Goal: Task Accomplishment & Management: Complete application form

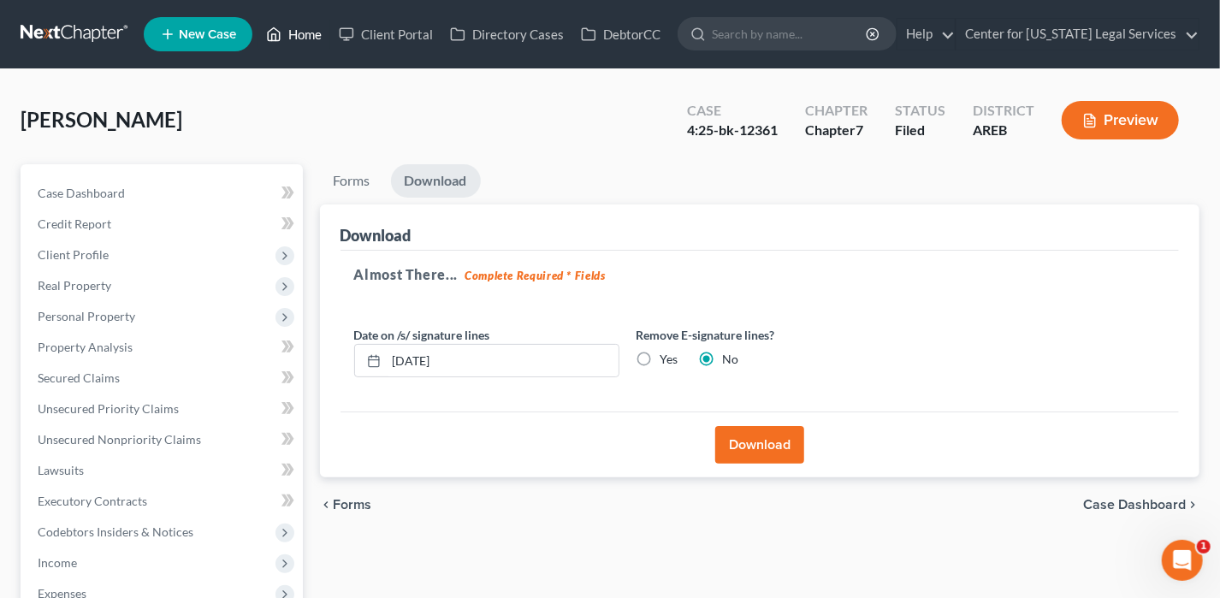
click at [298, 40] on link "Home" at bounding box center [293, 34] width 73 height 31
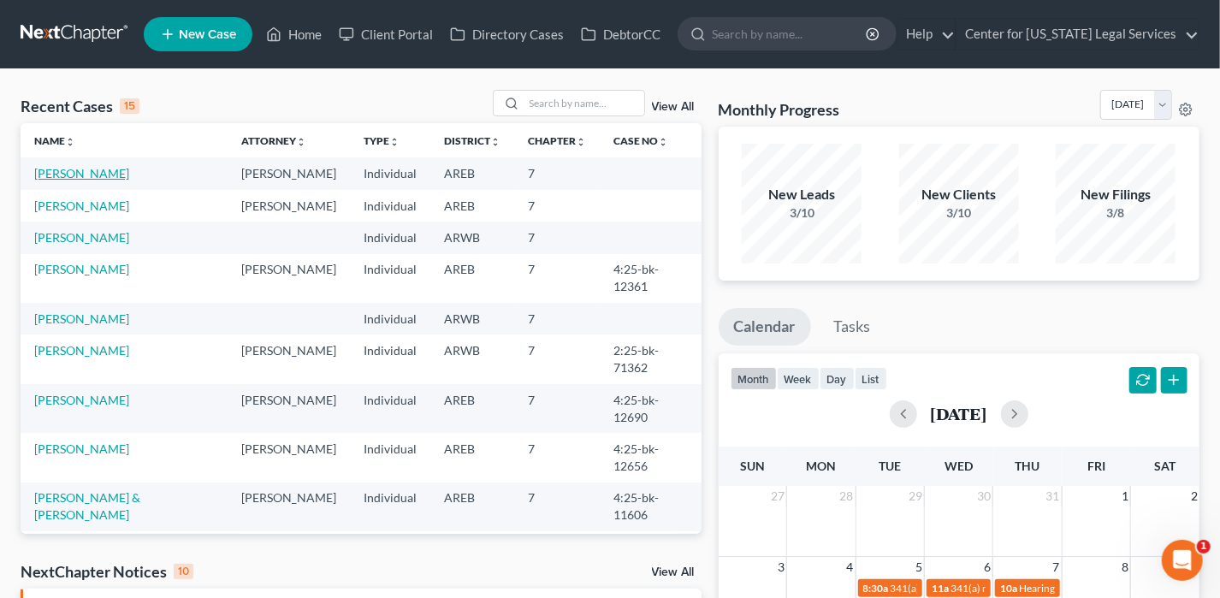
click at [63, 168] on link "[PERSON_NAME]" at bounding box center [81, 173] width 95 height 15
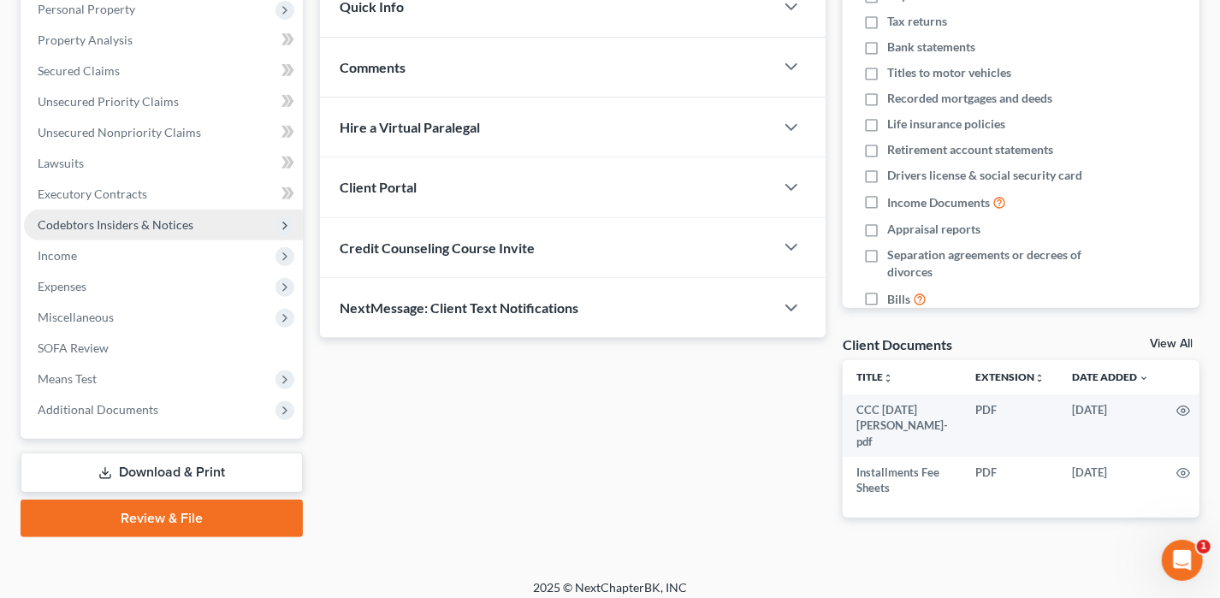
scroll to position [308, 0]
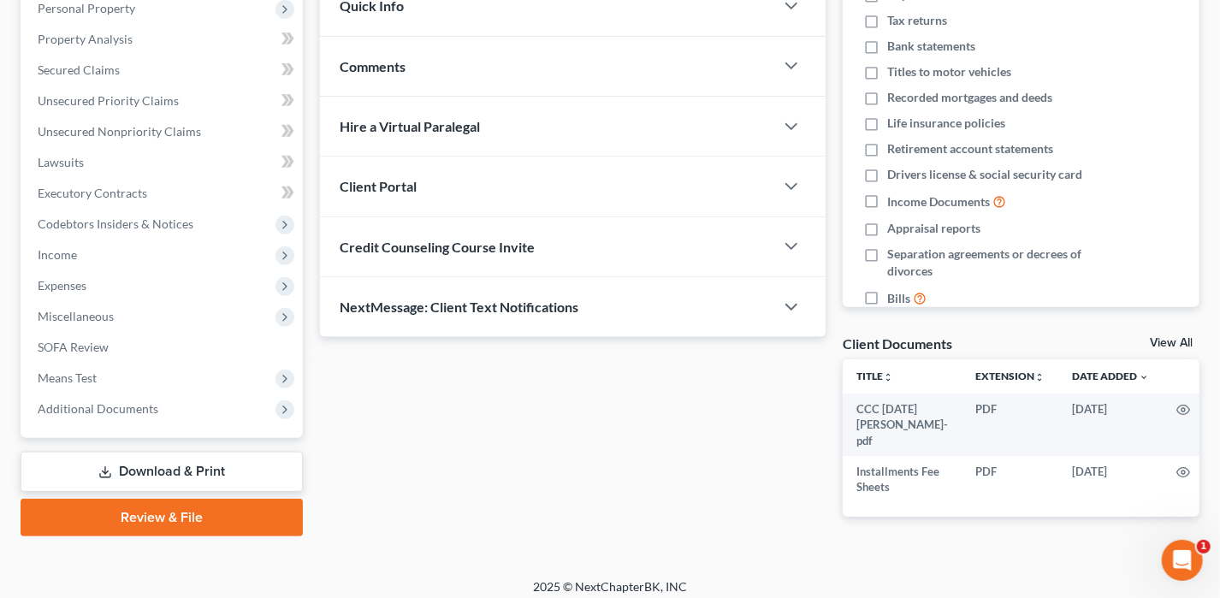
click at [135, 425] on div "Case Dashboard Payments Invoices Payments Payments Credit Report Client Profile…" at bounding box center [162, 147] width 282 height 582
click at [135, 417] on span "Additional Documents" at bounding box center [163, 409] width 279 height 31
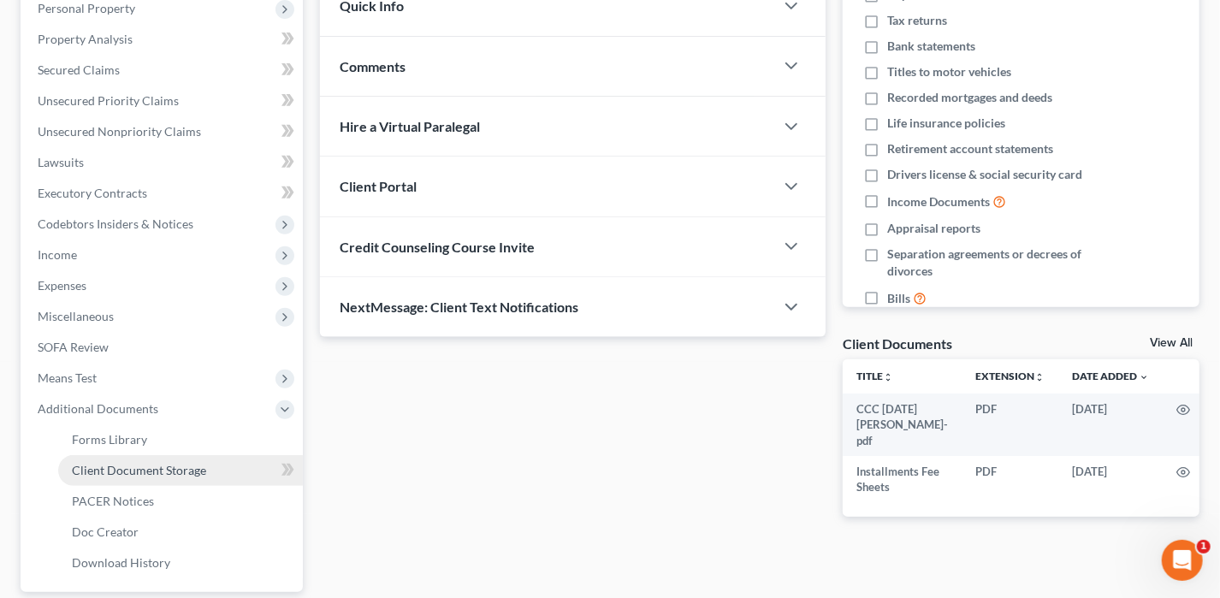
click at [138, 475] on span "Client Document Storage" at bounding box center [139, 470] width 134 height 15
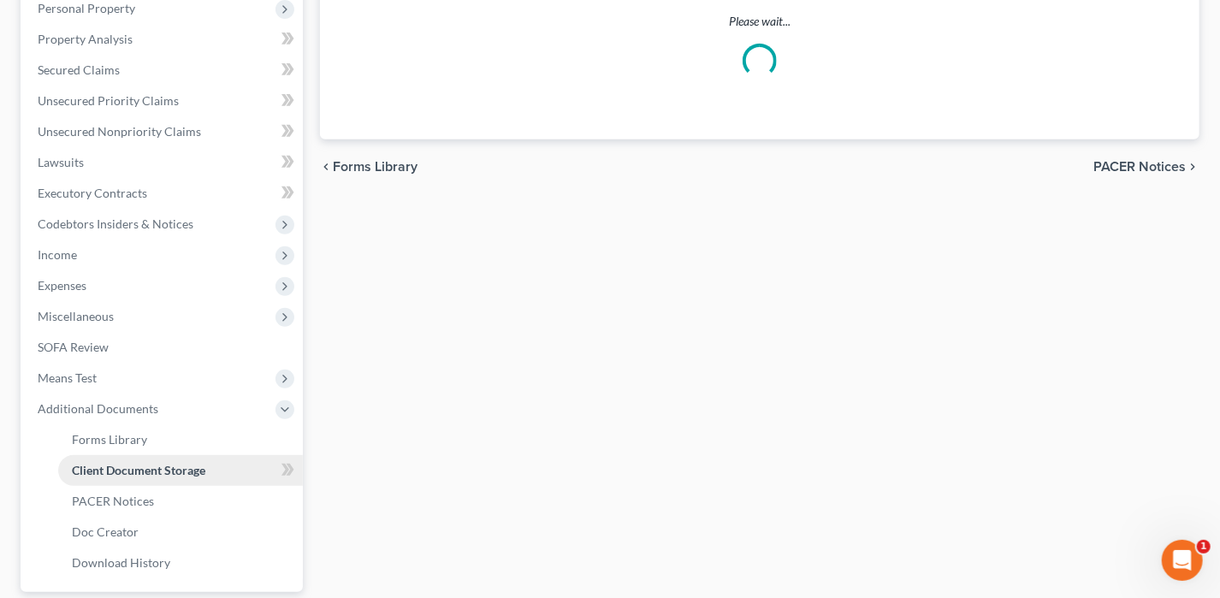
select select "4"
select select "0"
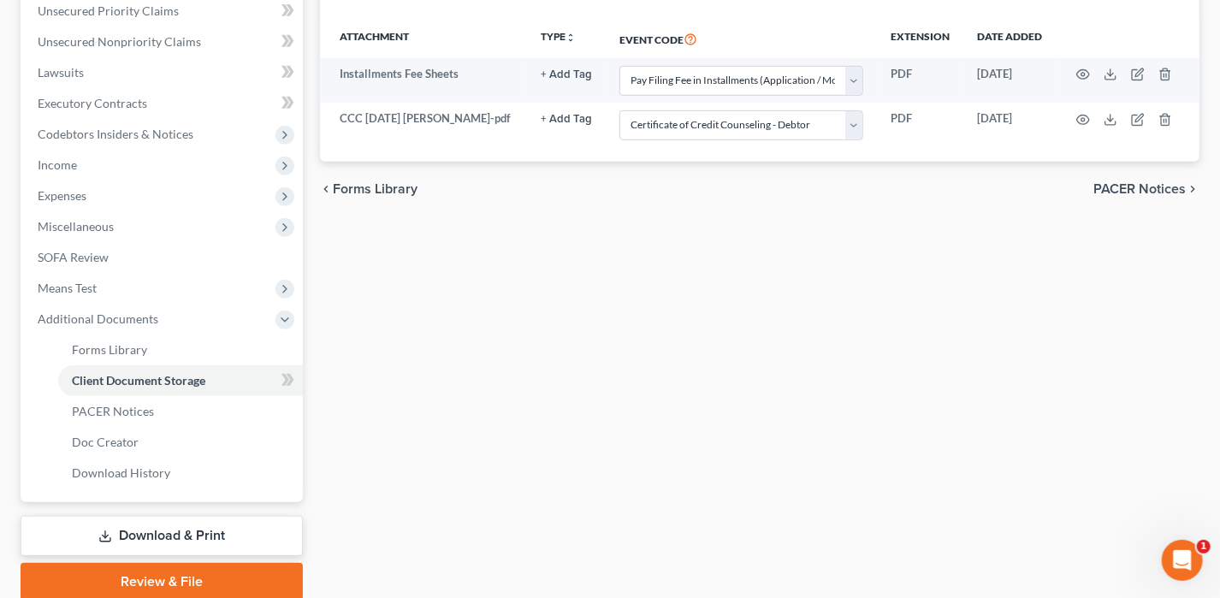
scroll to position [463, 0]
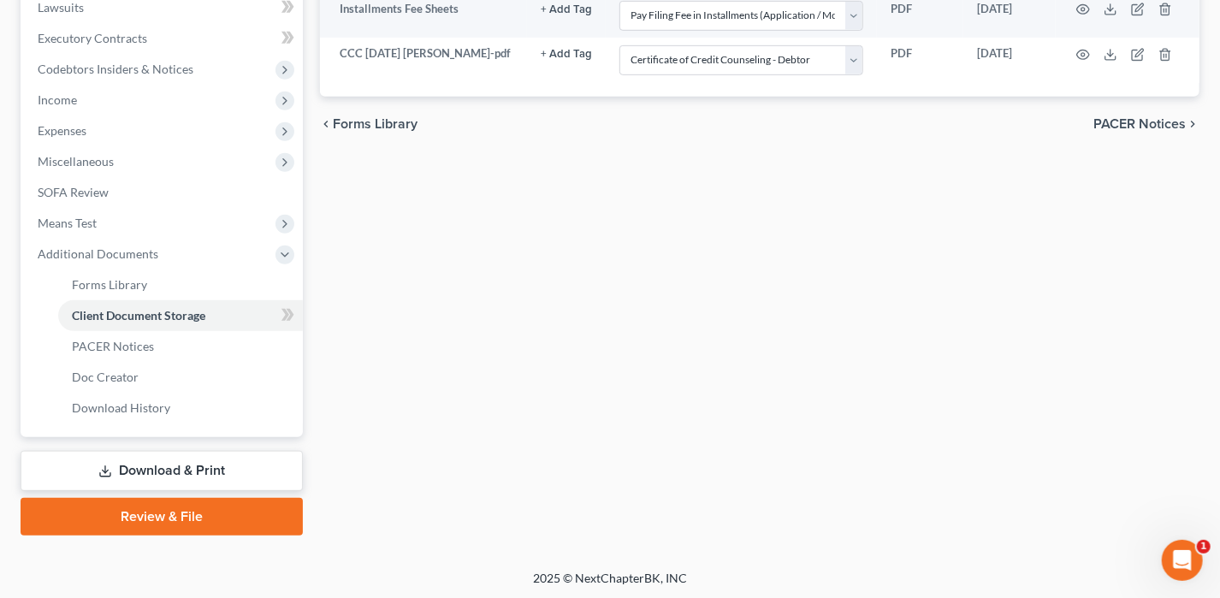
click at [197, 510] on link "Review & File" at bounding box center [162, 517] width 282 height 38
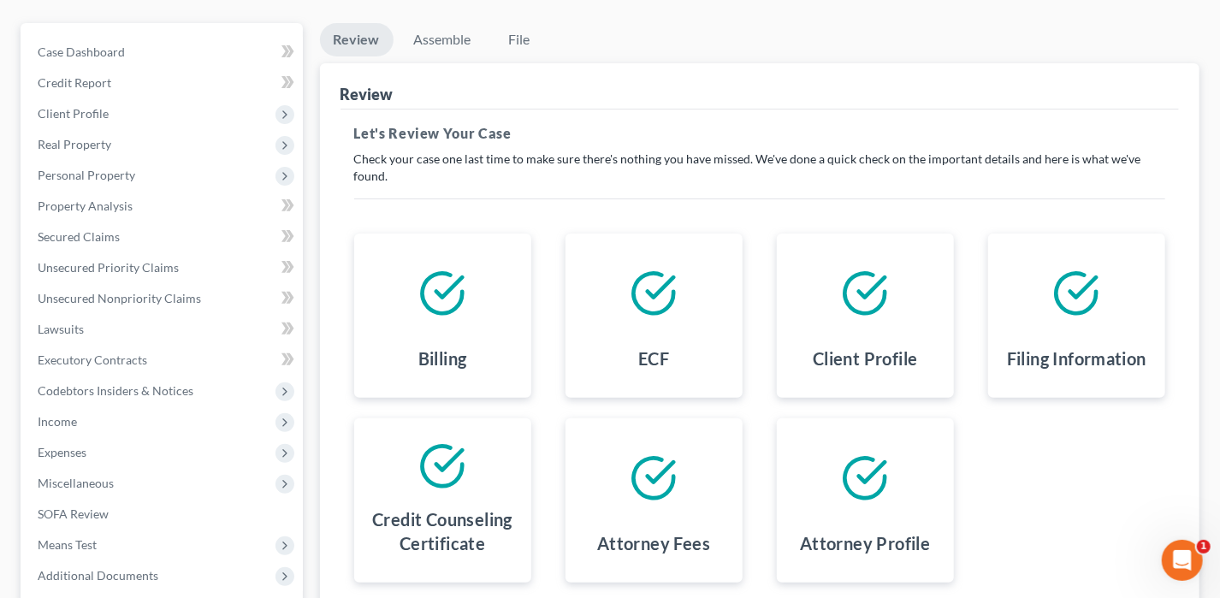
scroll to position [257, 0]
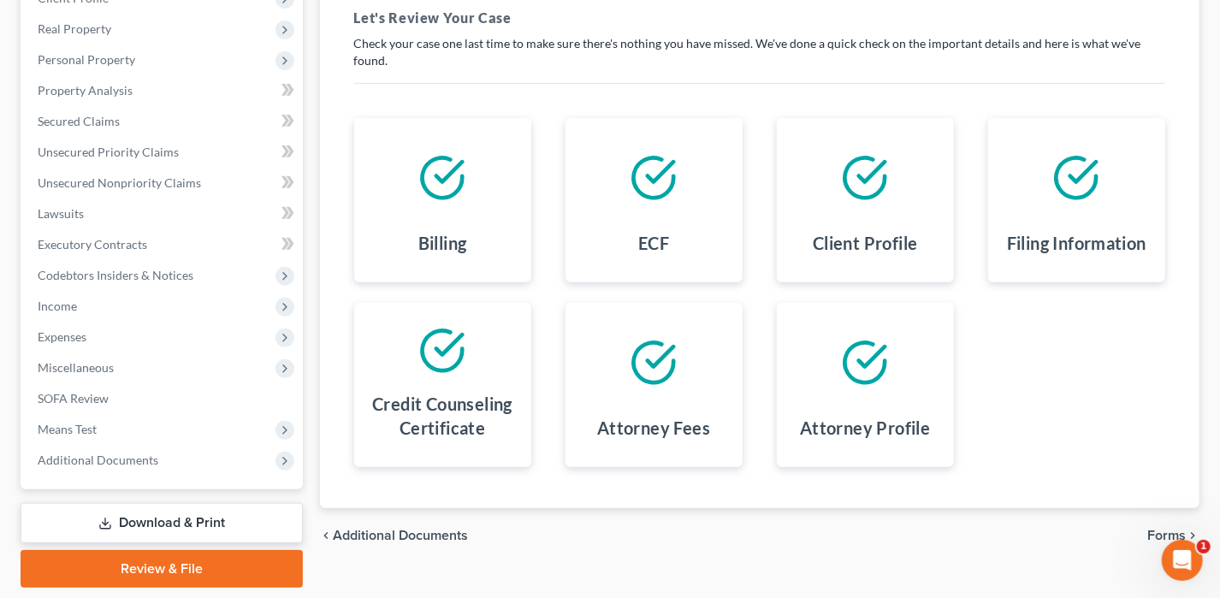
click at [1174, 529] on span "Forms" at bounding box center [1166, 536] width 38 height 14
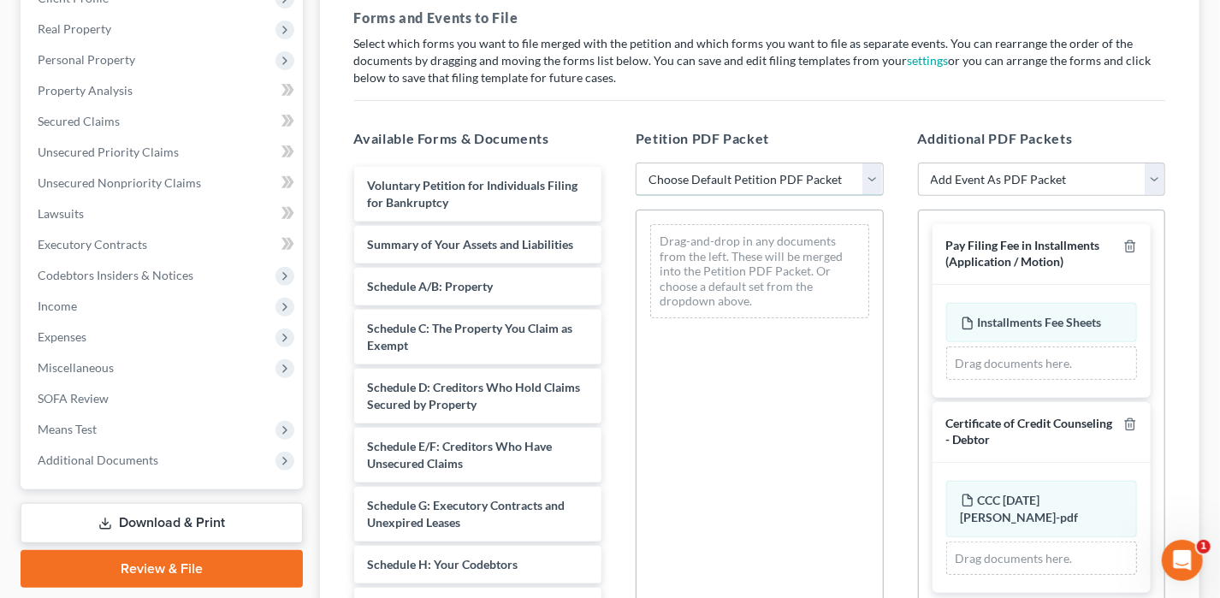
click at [771, 185] on select "Choose Default Petition PDF Packet Complete Bankruptcy Petition (all forms and …" at bounding box center [760, 180] width 248 height 34
select select "0"
click at [636, 163] on select "Choose Default Petition PDF Packet Complete Bankruptcy Petition (all forms and …" at bounding box center [760, 180] width 248 height 34
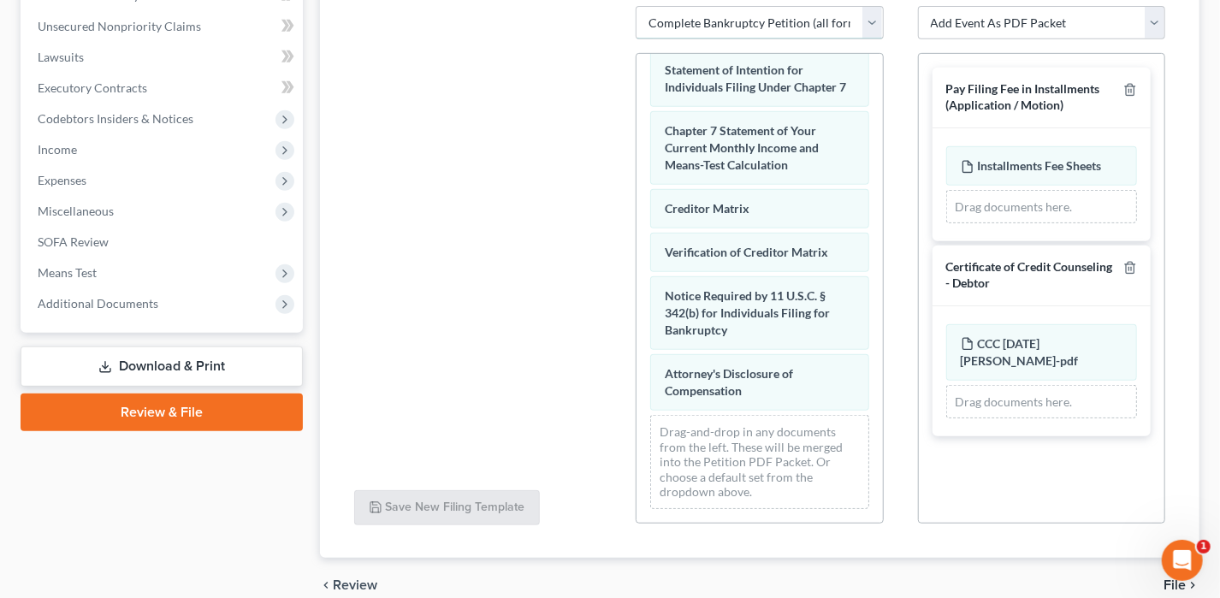
scroll to position [490, 0]
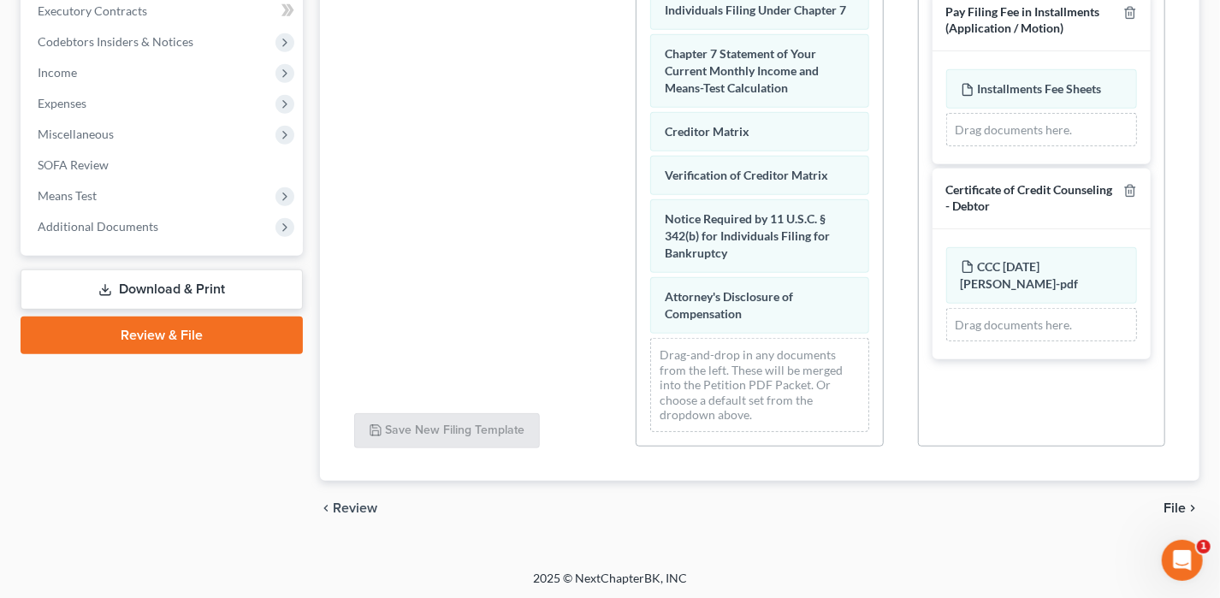
click at [1187, 506] on icon "chevron_right" at bounding box center [1193, 508] width 14 height 14
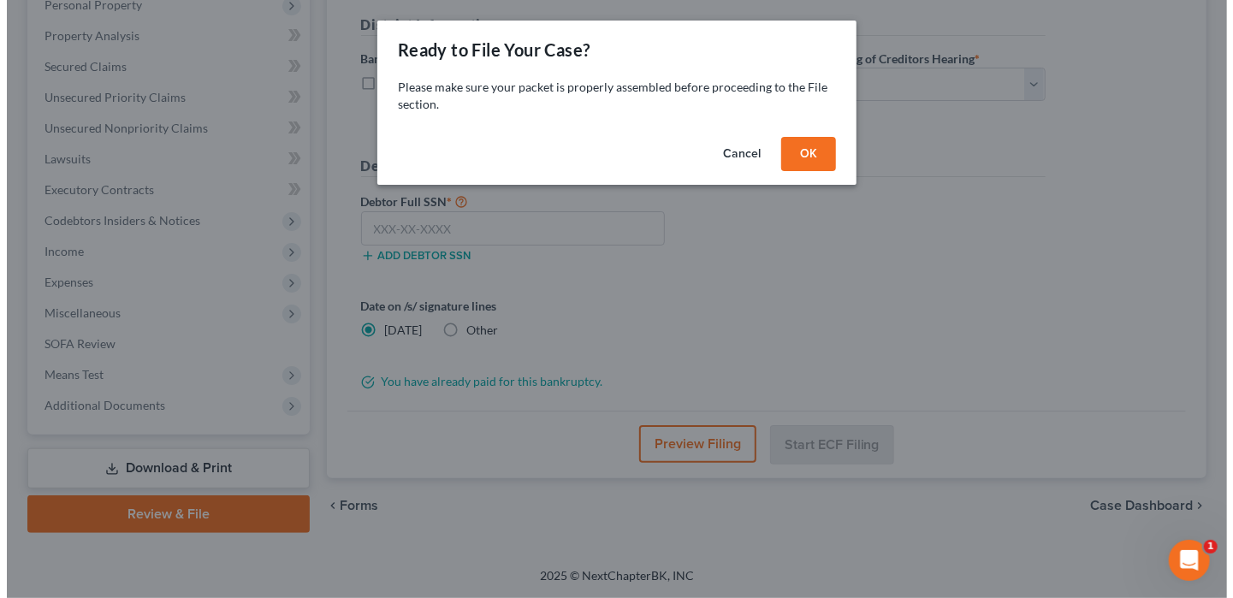
scroll to position [308, 0]
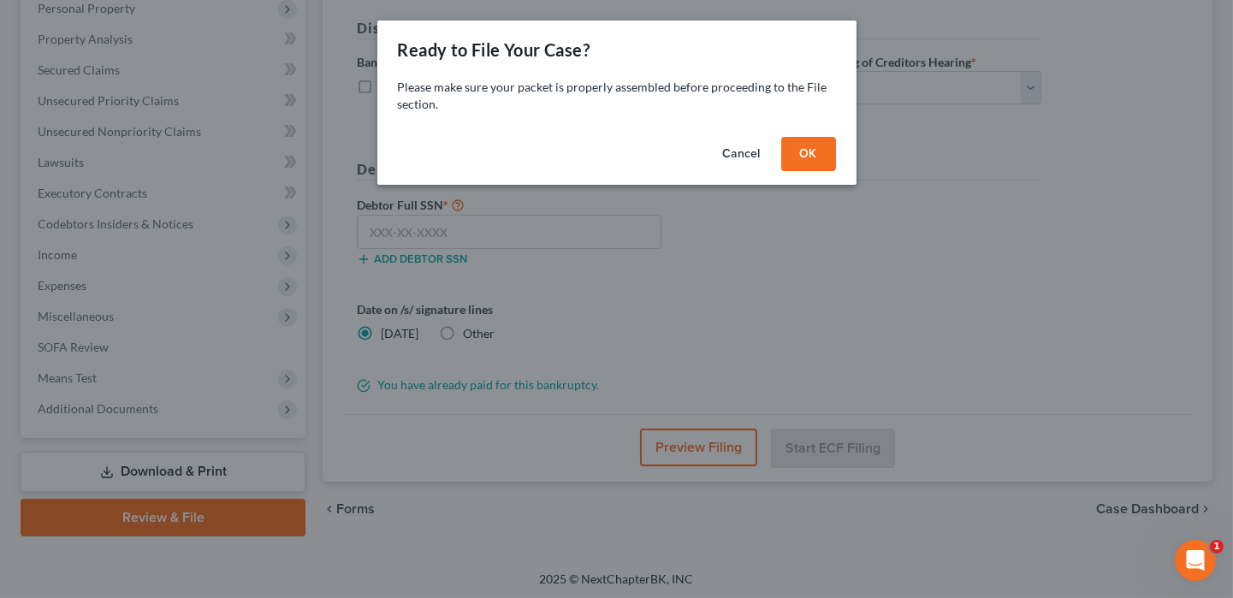
click at [804, 162] on button "OK" at bounding box center [808, 154] width 55 height 34
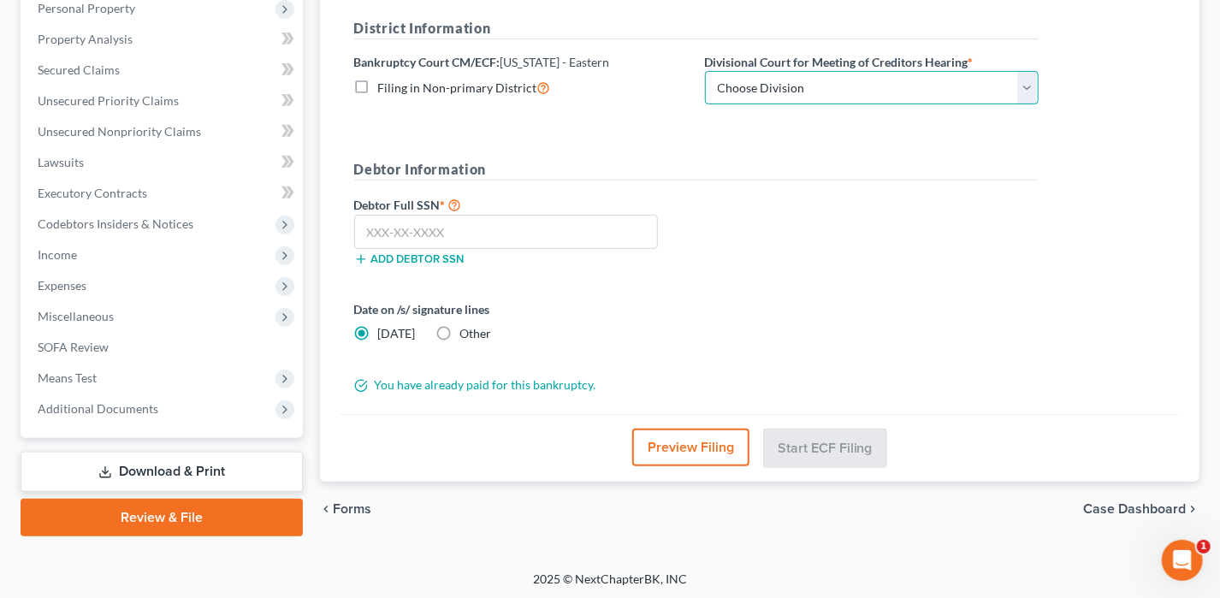
click at [822, 85] on select "Choose Division Delta Division Northern Division Central Division" at bounding box center [872, 88] width 334 height 34
select select "2"
click at [705, 71] on select "Choose Division Delta Division Northern Division Central Division" at bounding box center [872, 88] width 334 height 34
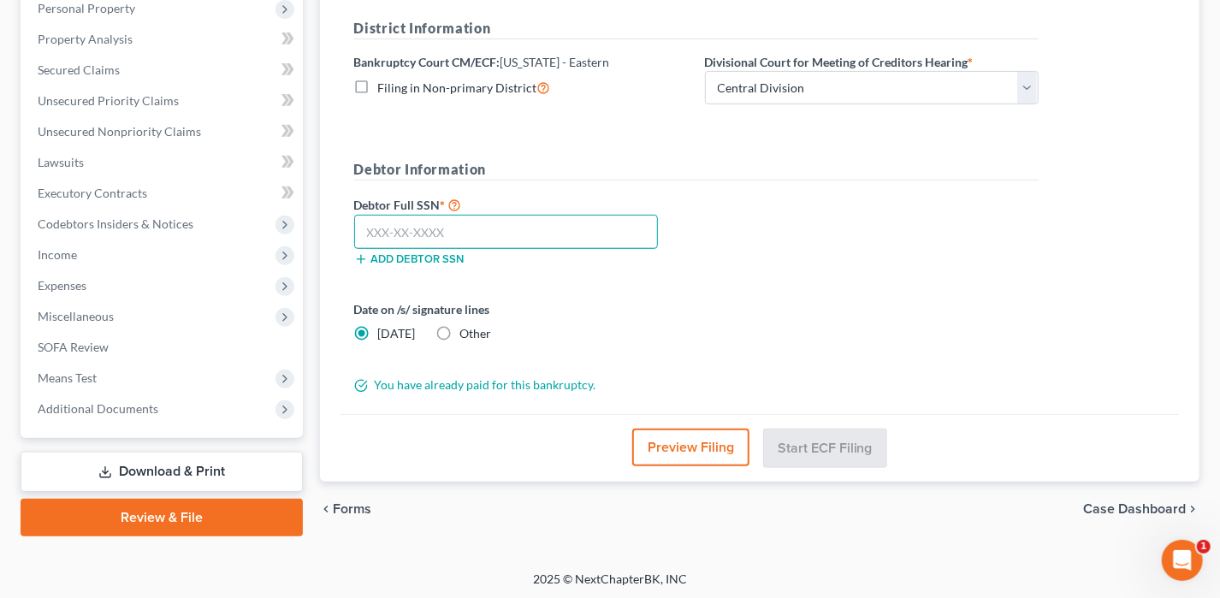
click at [497, 233] on input "text" at bounding box center [506, 232] width 305 height 34
type input "430-59-1216"
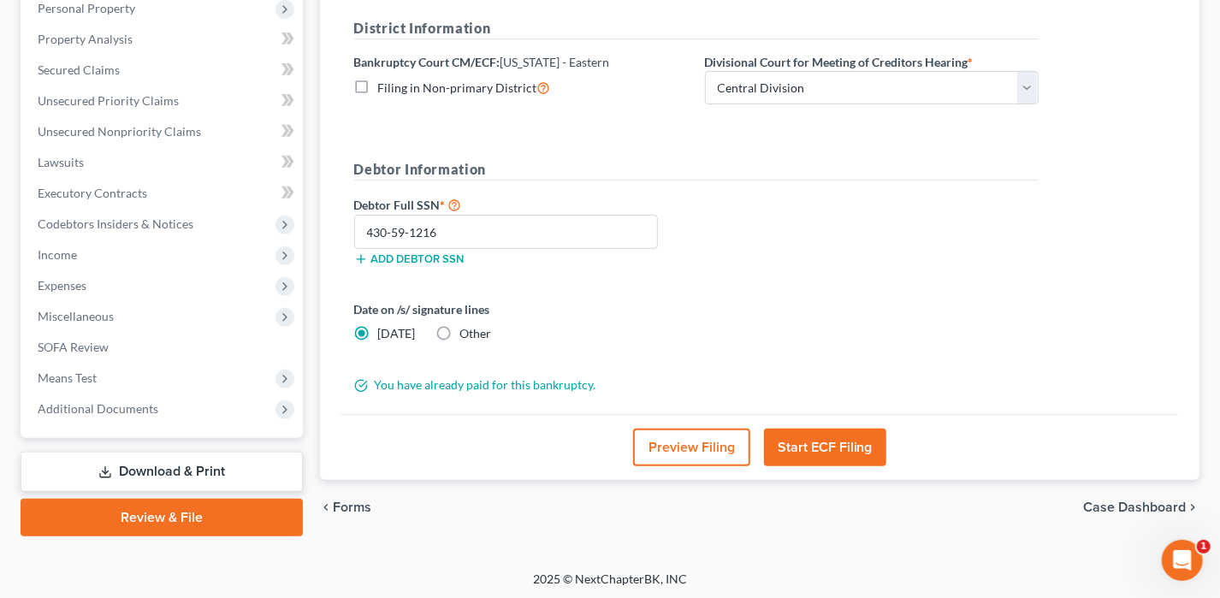
click at [836, 450] on button "Start ECF Filing" at bounding box center [825, 448] width 122 height 38
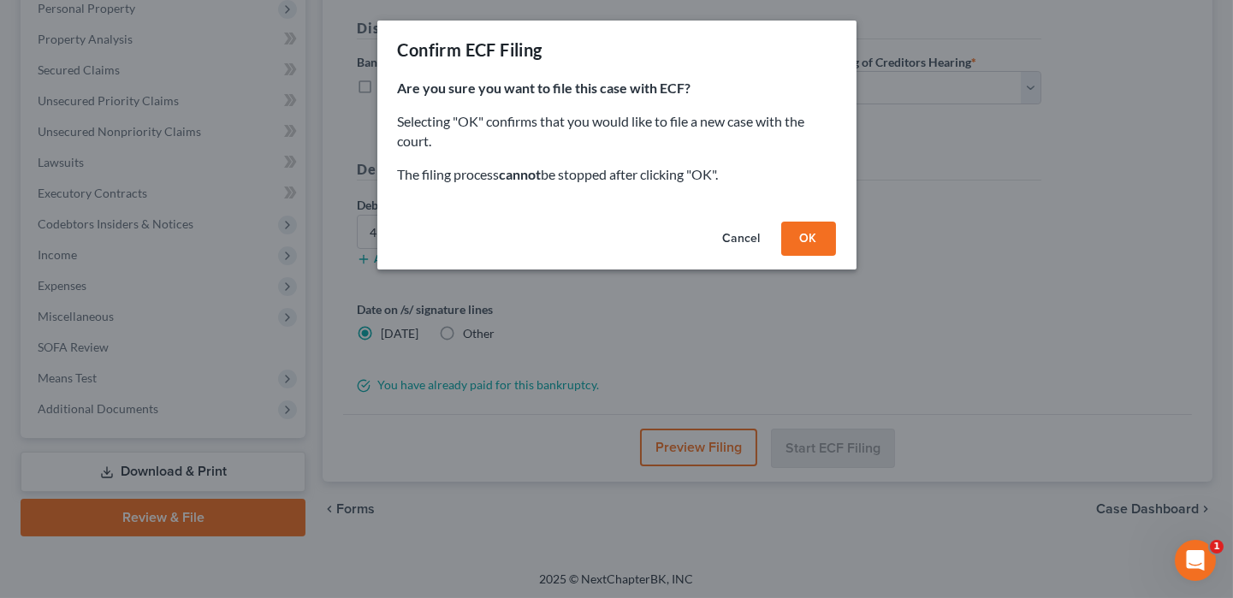
click at [810, 225] on button "OK" at bounding box center [808, 239] width 55 height 34
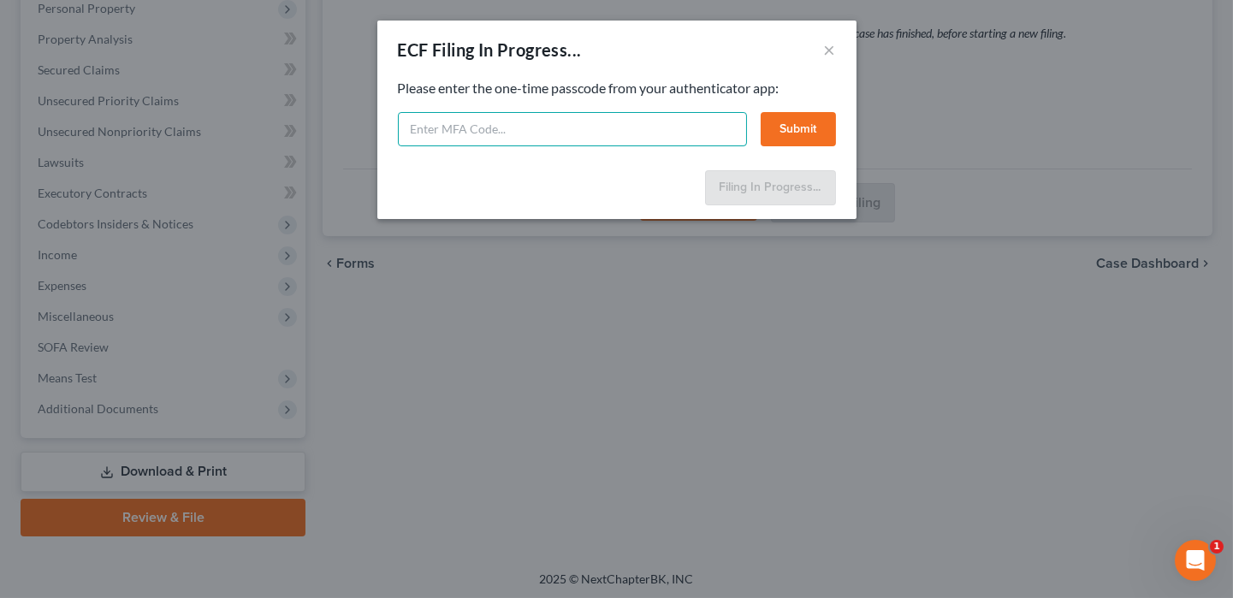
click at [456, 134] on input "text" at bounding box center [572, 129] width 349 height 34
type input "741310"
click at [804, 133] on button "Submit" at bounding box center [798, 129] width 75 height 34
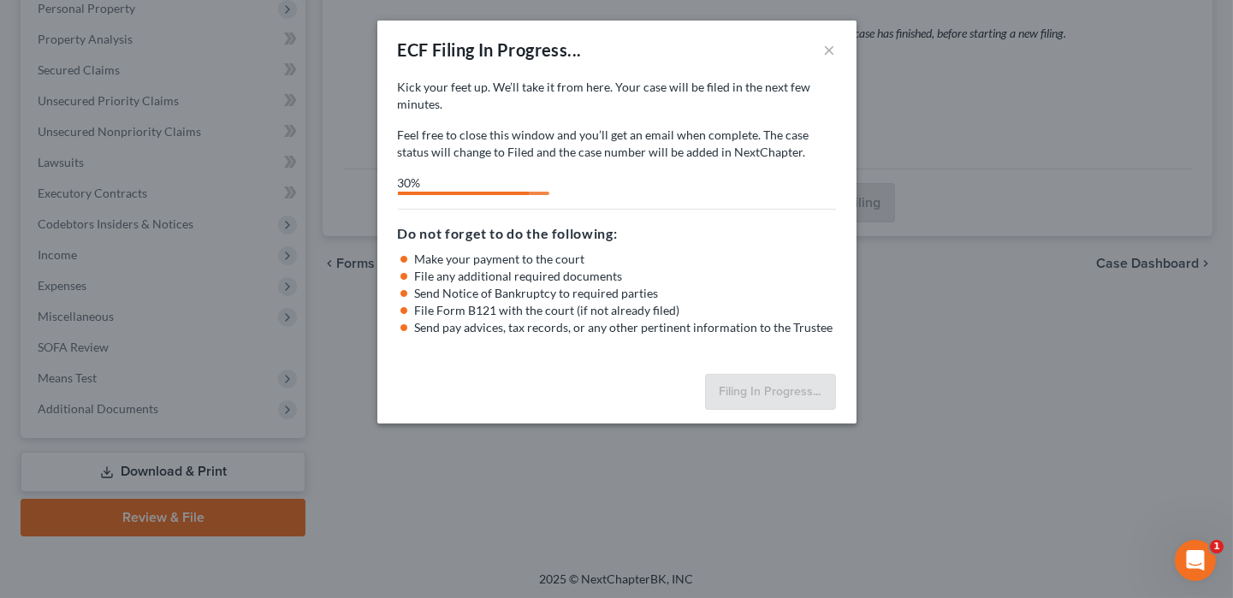
select select "2"
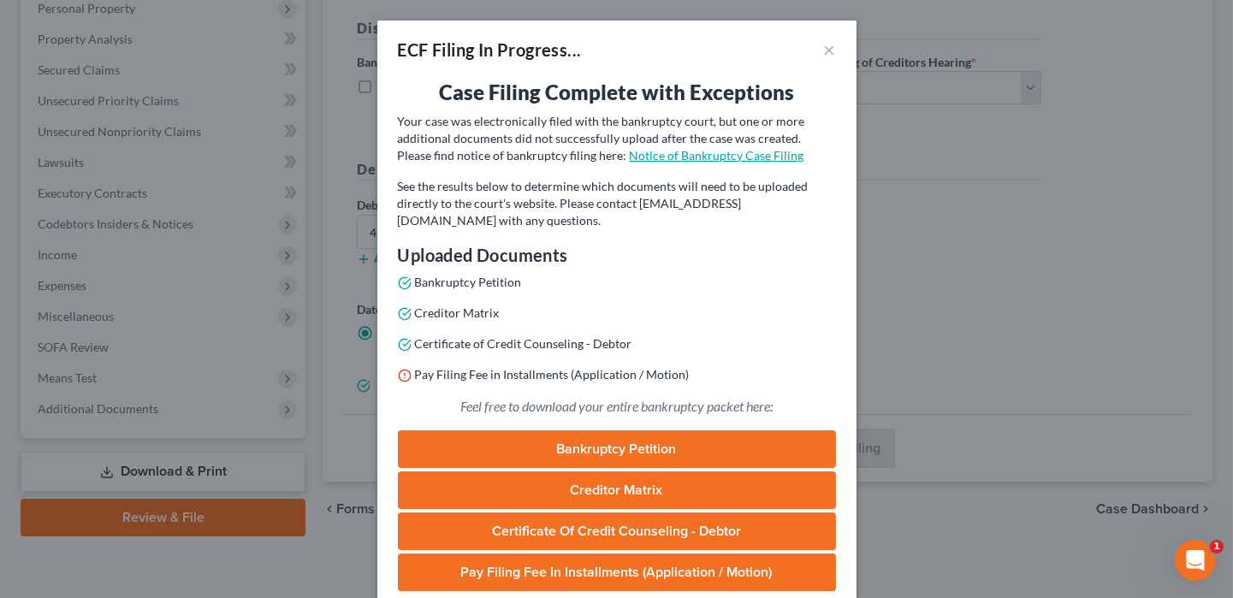
click at [725, 162] on link "Notice of Bankruptcy Case Filing" at bounding box center [717, 155] width 175 height 15
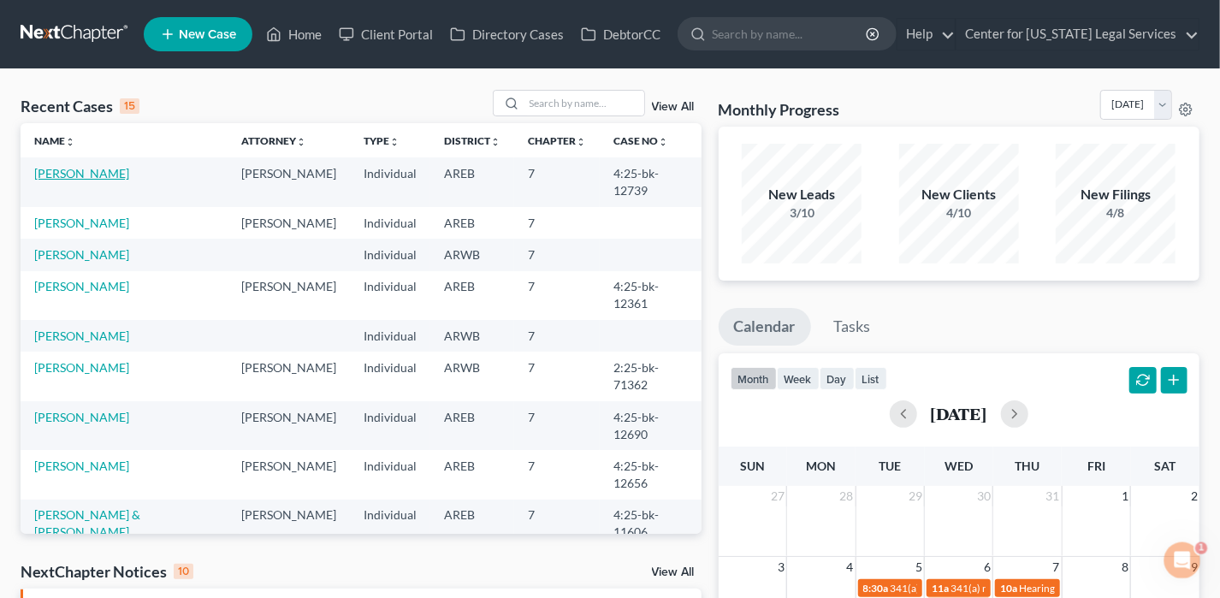
click at [79, 176] on link "[PERSON_NAME]" at bounding box center [81, 173] width 95 height 15
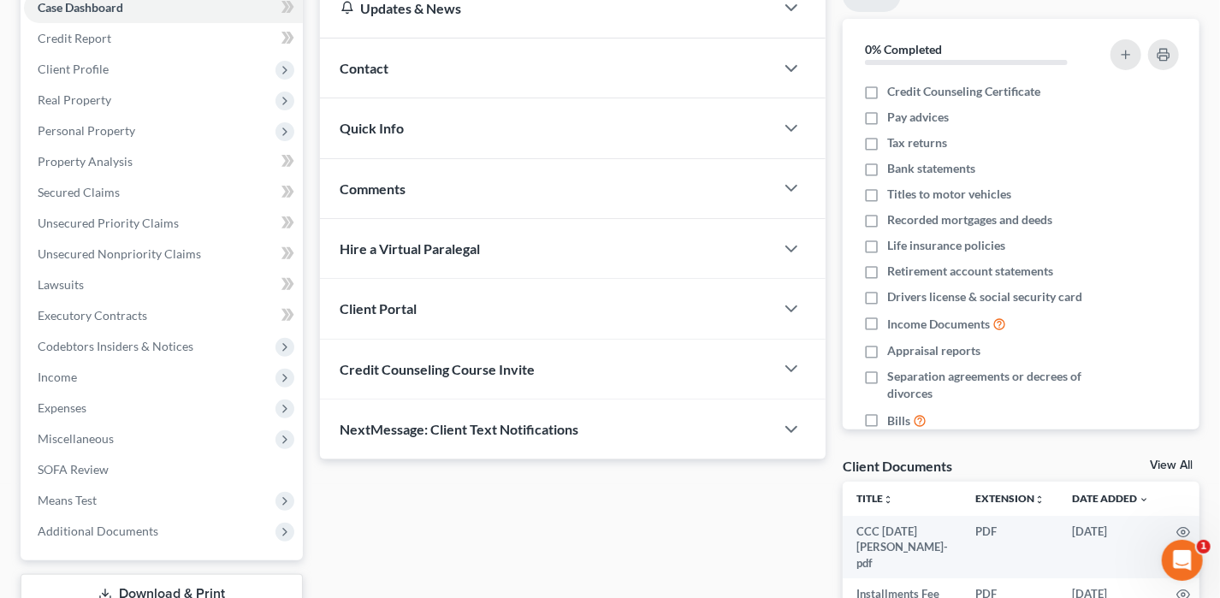
scroll to position [308, 0]
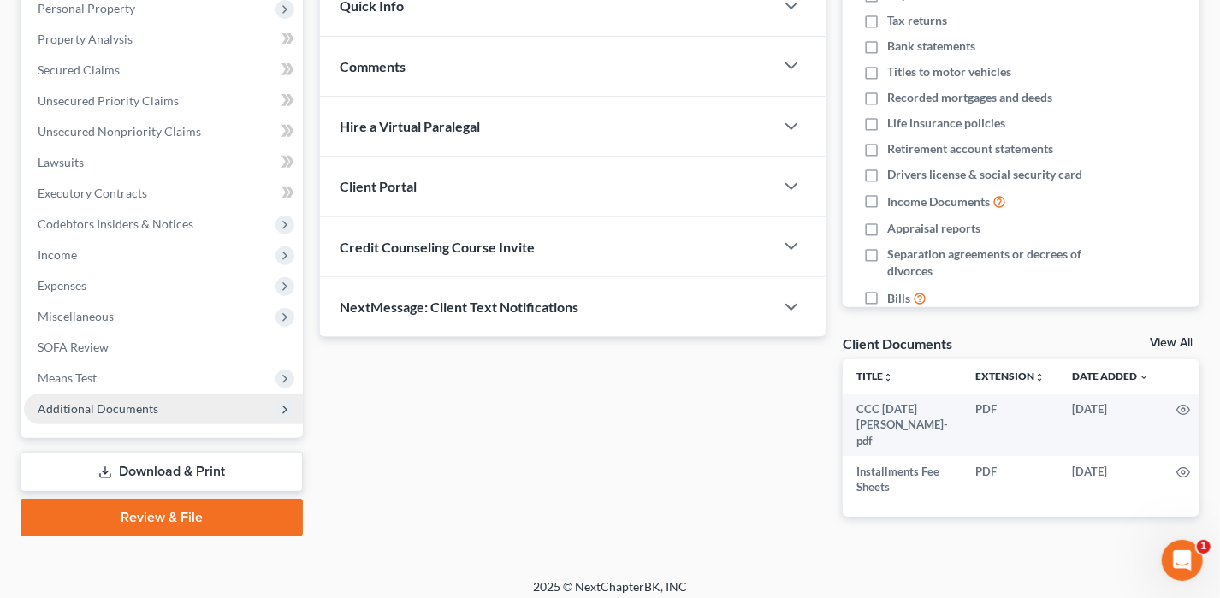
click at [174, 400] on span "Additional Documents" at bounding box center [163, 409] width 279 height 31
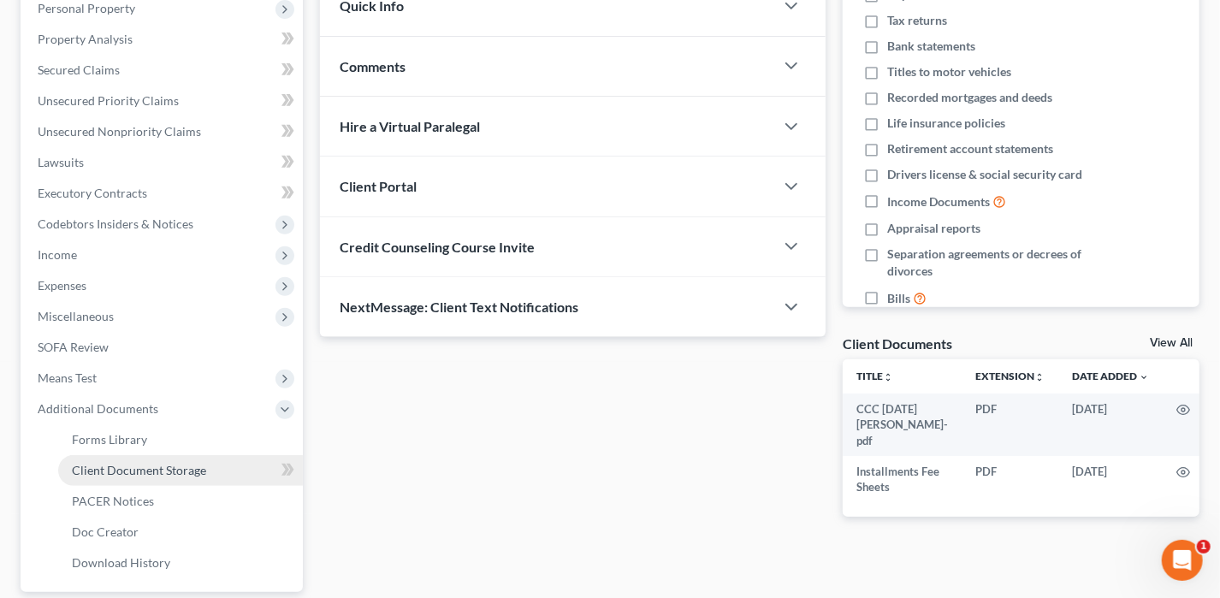
click at [152, 472] on span "Client Document Storage" at bounding box center [139, 470] width 134 height 15
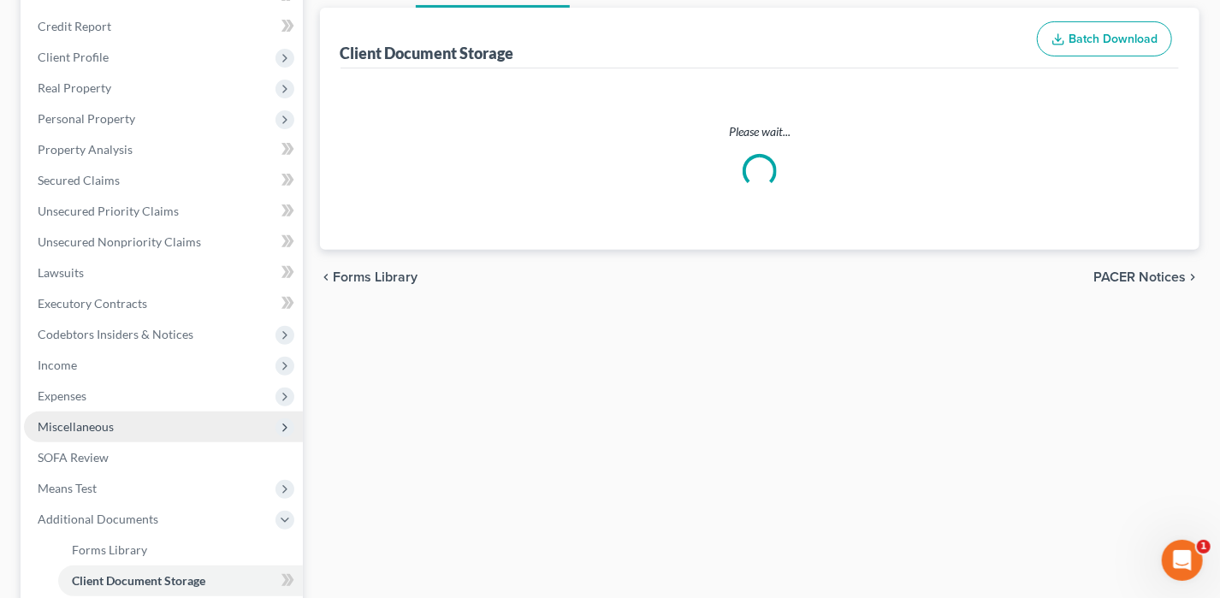
select select "4"
select select "0"
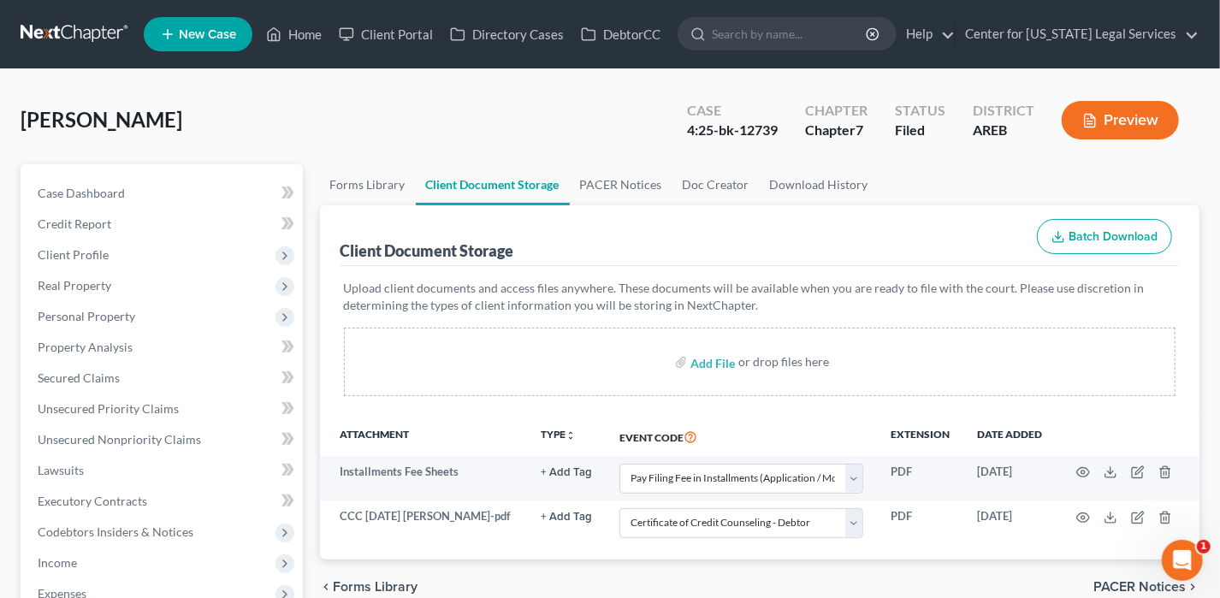
scroll to position [342, 0]
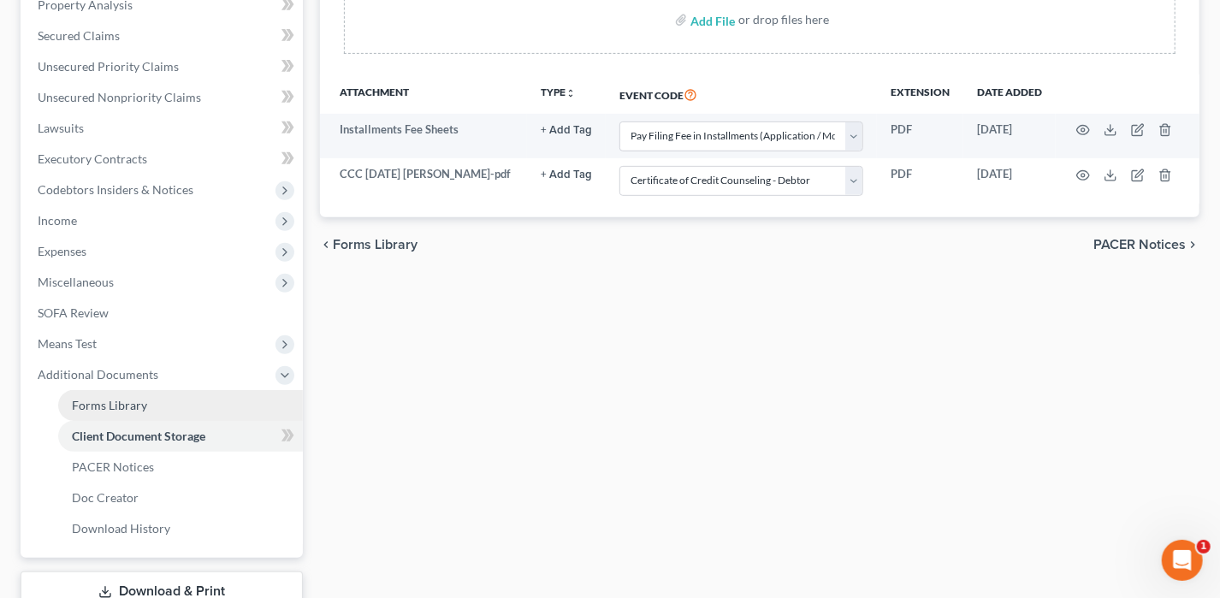
click at [142, 399] on span "Forms Library" at bounding box center [109, 405] width 75 height 15
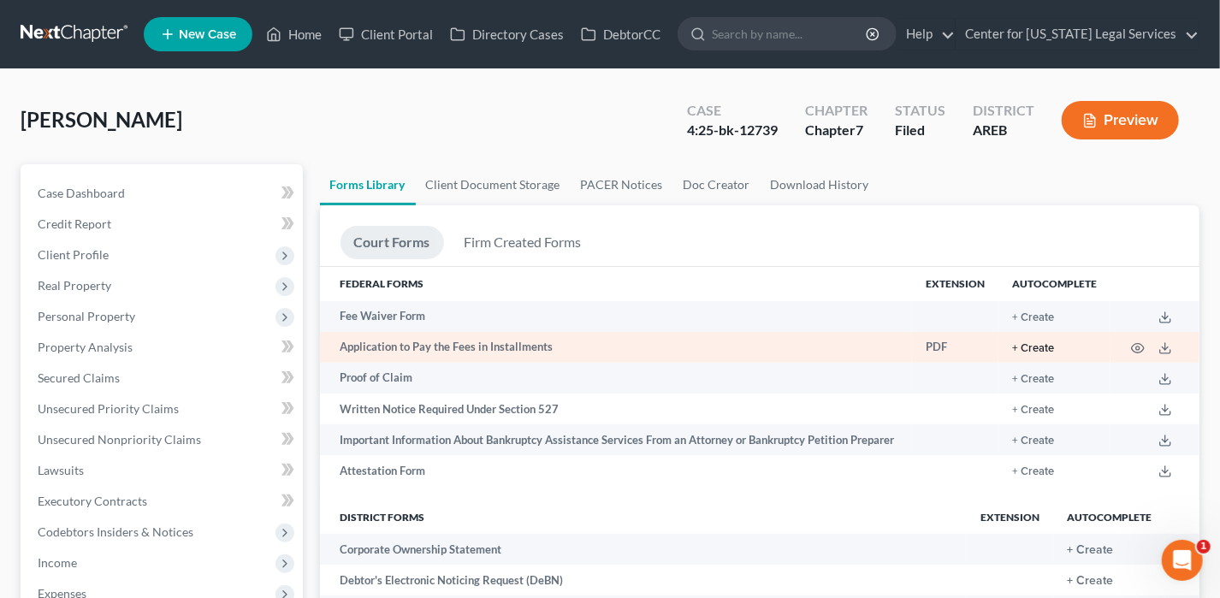
click at [1028, 345] on button "+ Create" at bounding box center [1033, 348] width 42 height 11
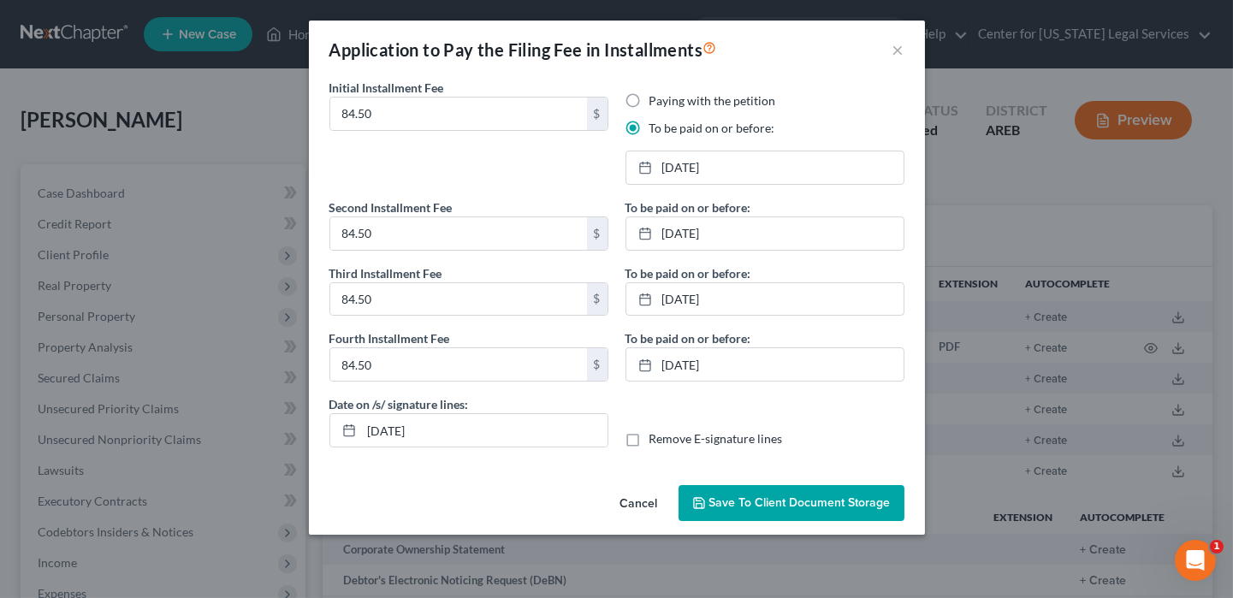
click at [778, 498] on span "Save to Client Document Storage" at bounding box center [799, 502] width 181 height 15
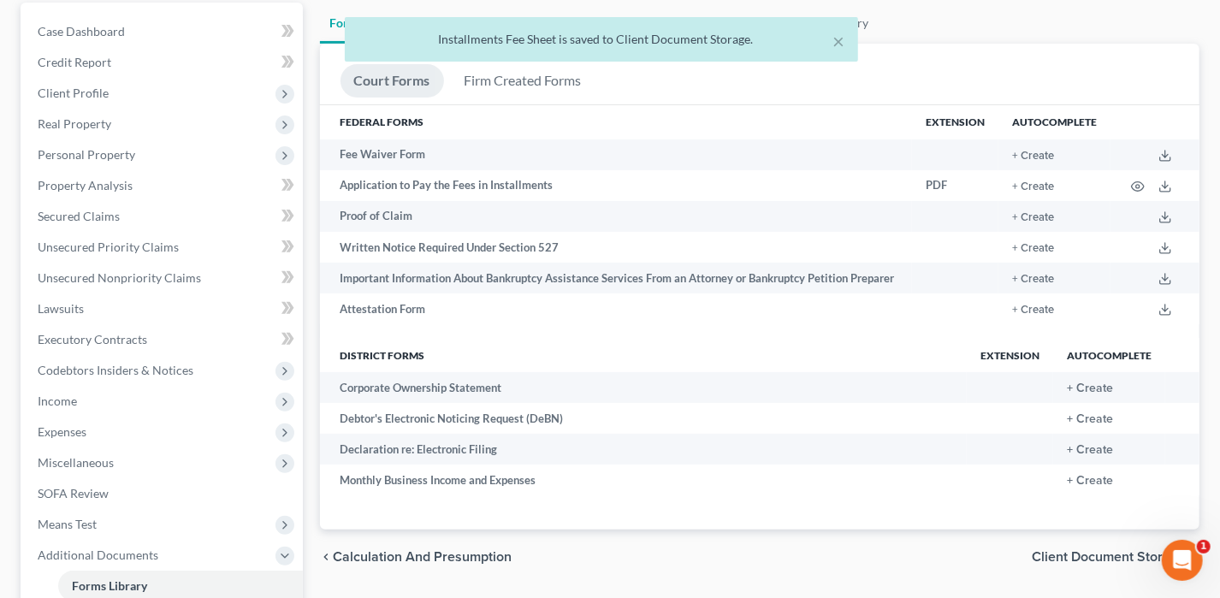
scroll to position [342, 0]
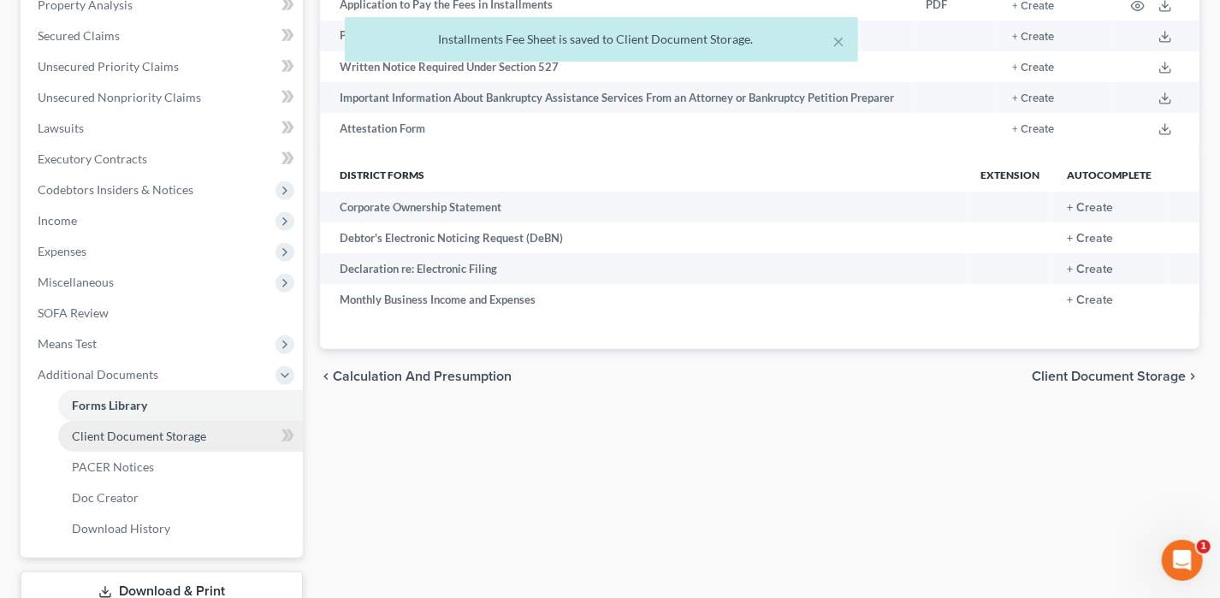
click at [162, 439] on span "Client Document Storage" at bounding box center [139, 436] width 134 height 15
select select "4"
select select "0"
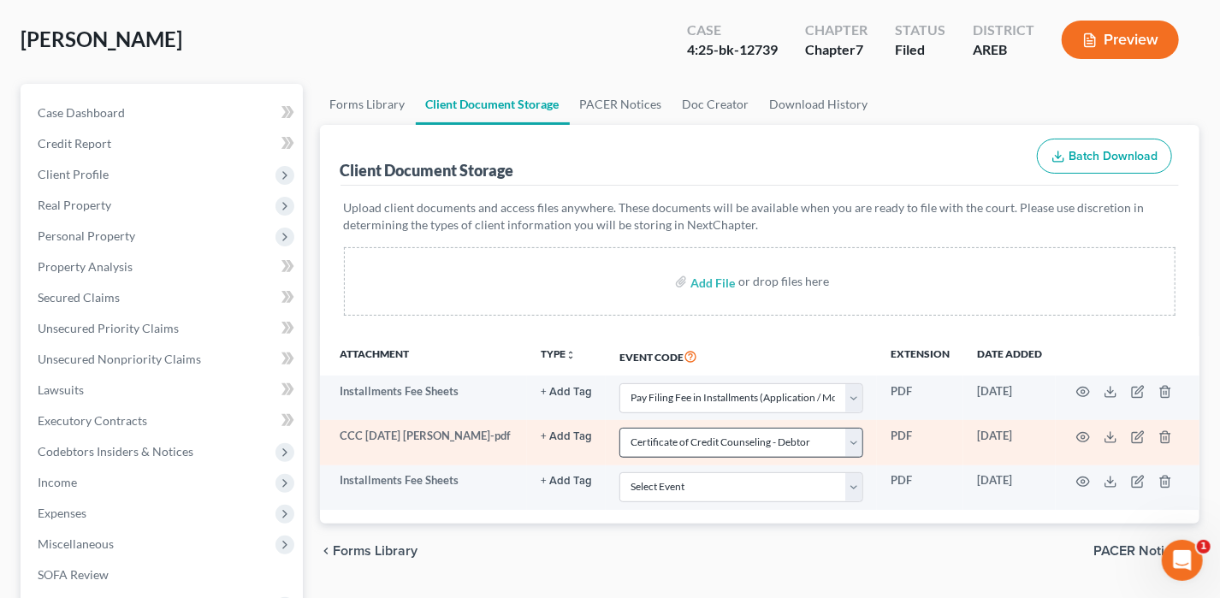
scroll to position [257, 0]
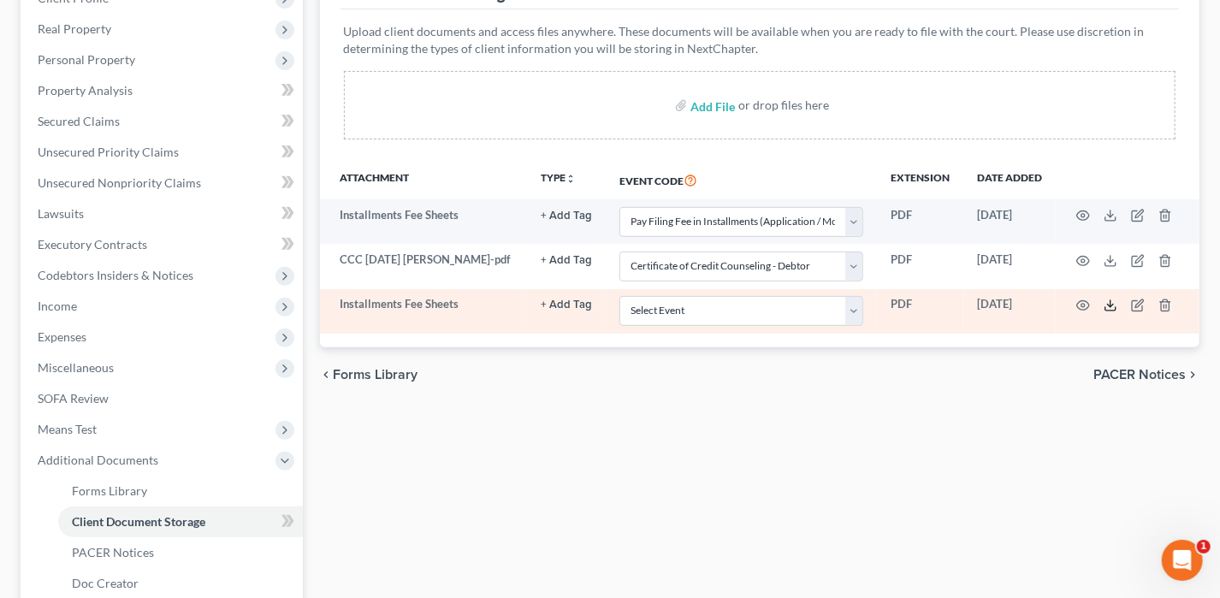
click at [1111, 300] on icon at bounding box center [1111, 306] width 14 height 14
